Goal: Task Accomplishment & Management: Use online tool/utility

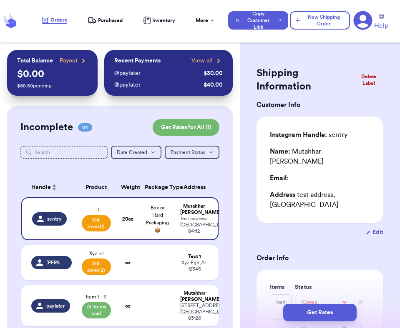
select select "unpaid"
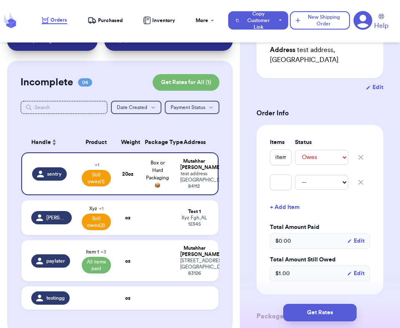
scroll to position [22, 0]
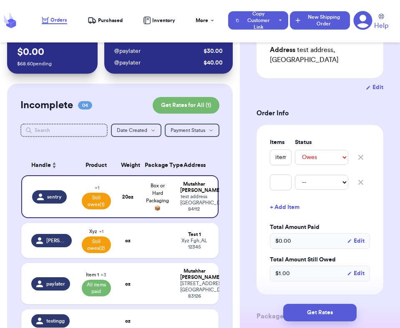
click at [316, 26] on button "New Shipping Order" at bounding box center [320, 20] width 60 height 18
select select "unknown"
type input "0"
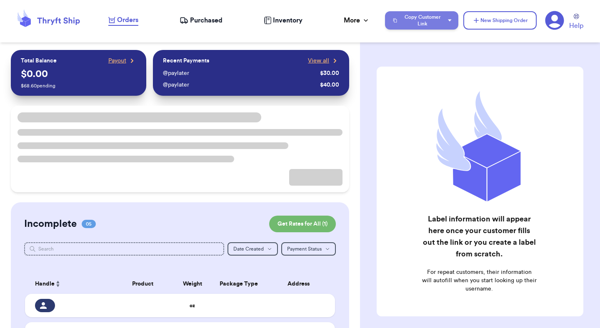
click at [450, 21] on icon "button" at bounding box center [450, 20] width 4 height 3
